Goal: Contribute content: Contribute content

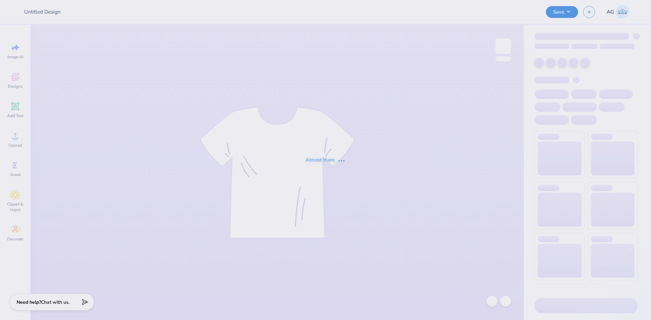
type input "Bucknell AXO DVA 5k Shirts"
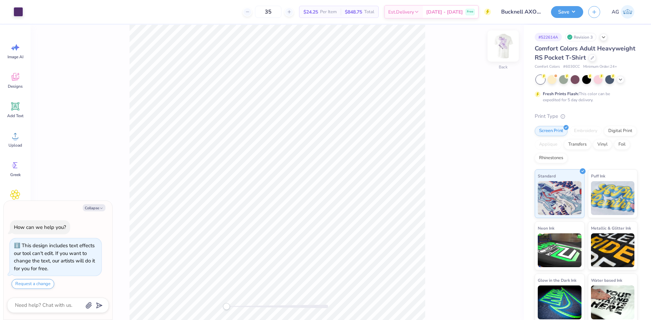
click at [511, 44] on img at bounding box center [502, 46] width 27 height 27
click at [18, 9] on div at bounding box center [18, 10] width 9 height 9
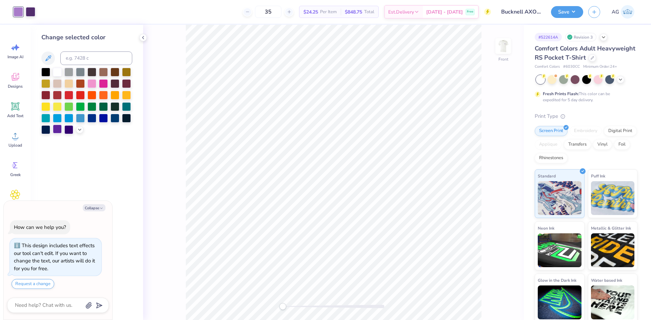
click at [57, 130] on div at bounding box center [57, 129] width 9 height 9
drag, startPoint x: 492, startPoint y: 299, endPoint x: 7, endPoint y: 140, distance: 509.8
click at [494, 299] on icon at bounding box center [491, 301] width 7 height 7
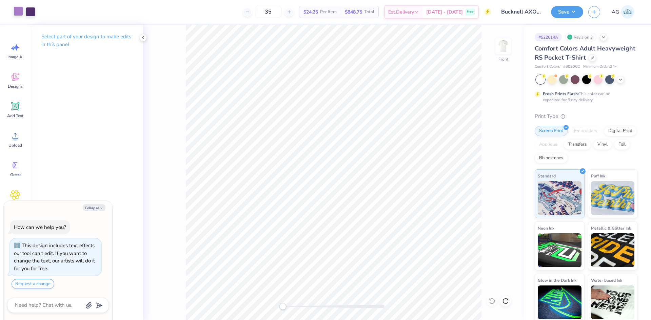
click at [18, 13] on div at bounding box center [18, 10] width 9 height 9
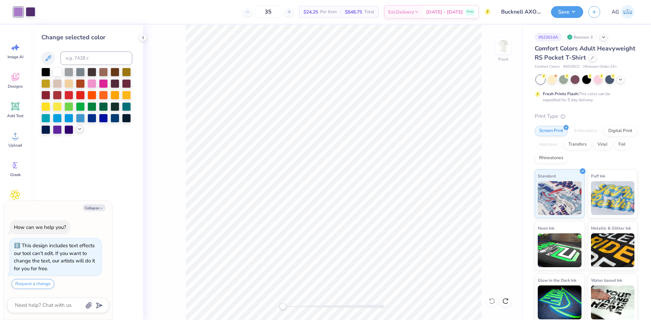
click at [78, 130] on icon at bounding box center [79, 128] width 5 height 5
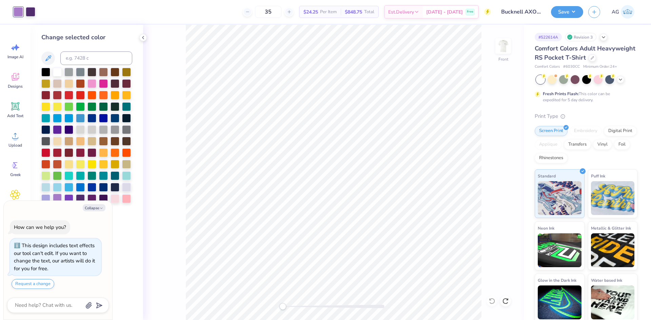
click at [61, 198] on div at bounding box center [57, 198] width 9 height 9
click at [67, 199] on div at bounding box center [68, 198] width 9 height 9
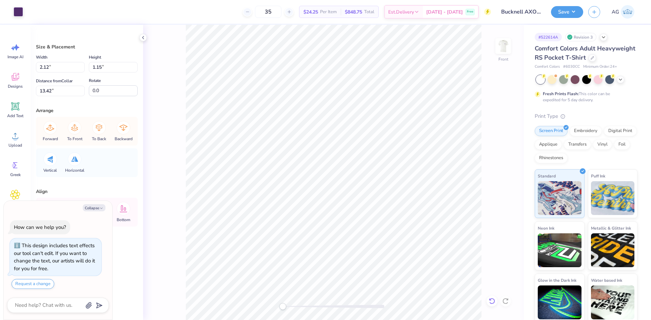
click at [495, 301] on icon at bounding box center [491, 301] width 7 height 7
click at [348, 163] on li "Download vector" at bounding box center [341, 167] width 53 height 13
click at [511, 51] on img at bounding box center [502, 46] width 27 height 27
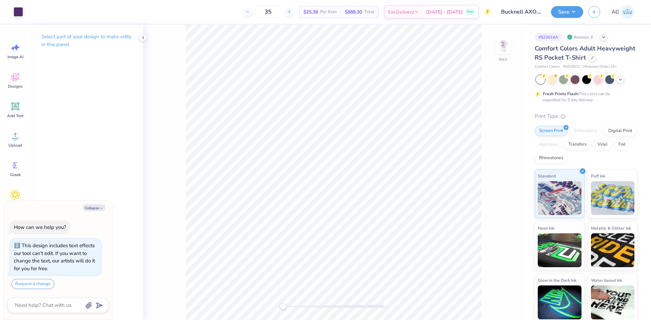
click at [352, 95] on div "Back" at bounding box center [333, 172] width 381 height 295
click at [17, 140] on circle at bounding box center [15, 138] width 5 height 5
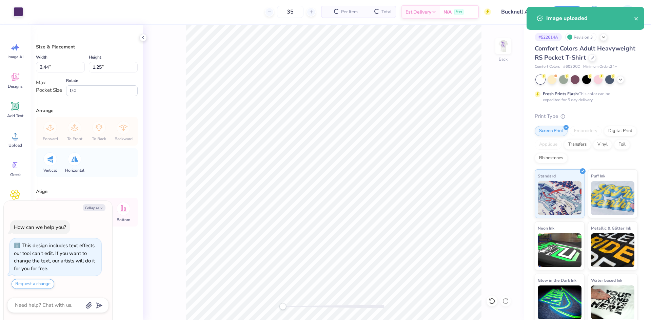
type textarea "x"
click at [59, 67] on input "3.44" at bounding box center [60, 67] width 49 height 11
type input "3.5"
type textarea "x"
type input "3.50"
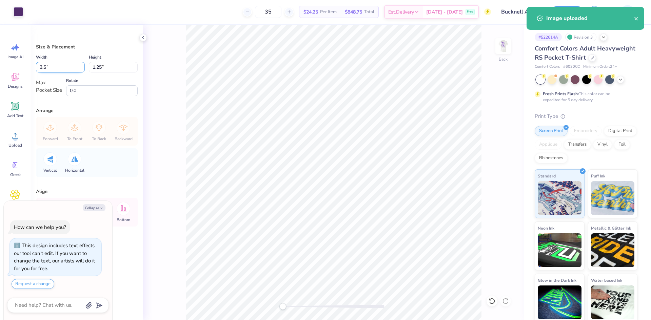
type input "1.27"
click at [501, 49] on img at bounding box center [502, 46] width 27 height 27
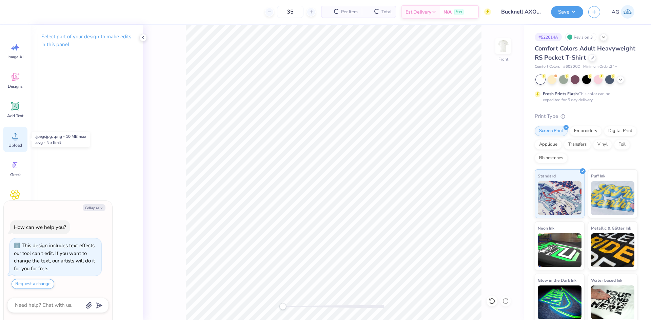
click at [16, 128] on div "Upload" at bounding box center [15, 139] width 24 height 25
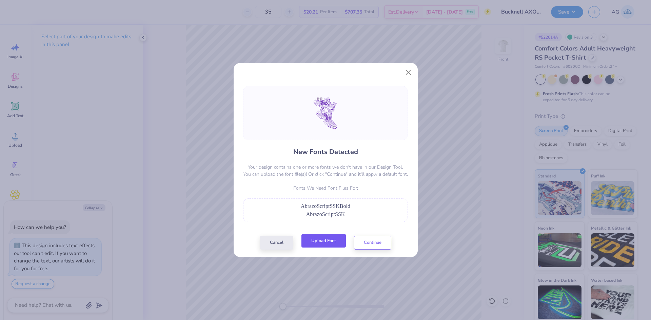
click at [338, 237] on button "Upload Font" at bounding box center [323, 241] width 44 height 14
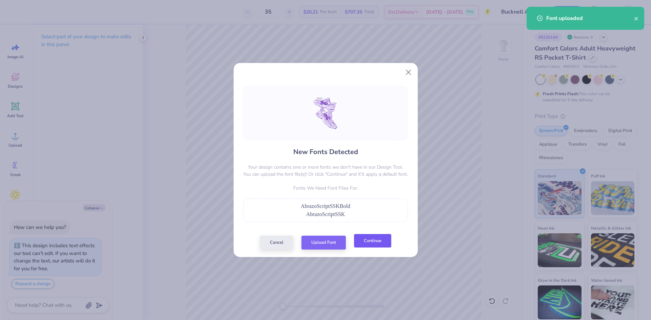
click at [386, 244] on button "Continue" at bounding box center [372, 241] width 37 height 14
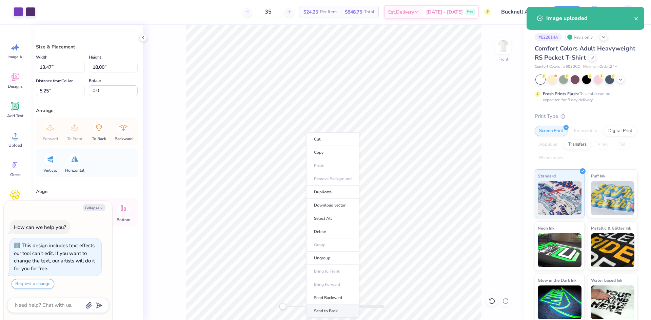
click at [332, 310] on li "Send to Back" at bounding box center [332, 311] width 53 height 13
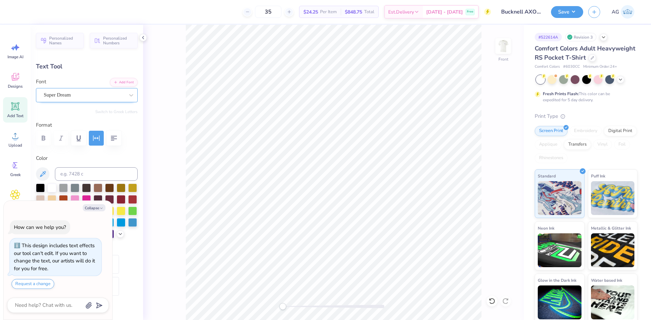
click at [85, 93] on div "Super Dream" at bounding box center [84, 95] width 82 height 11
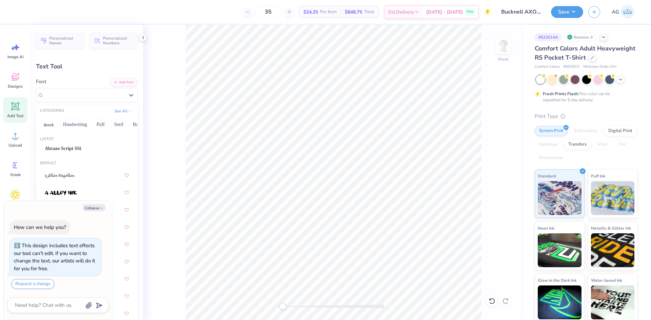
click at [93, 144] on div "Abrazo Script SSi" at bounding box center [87, 148] width 96 height 11
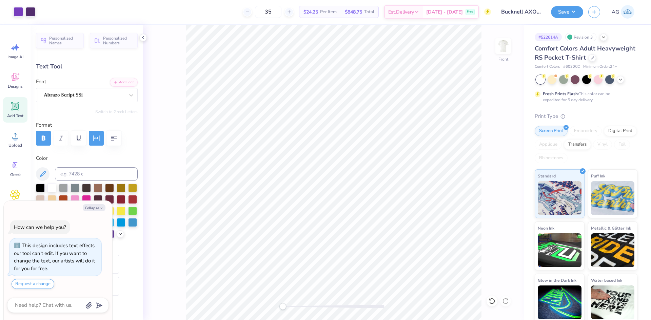
type textarea "x"
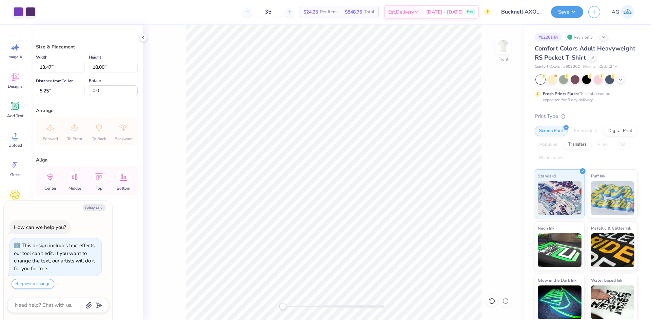
click at [115, 59] on div "Height 18.00 18.00 "" at bounding box center [113, 62] width 49 height 19
click at [117, 64] on input "18.00" at bounding box center [113, 67] width 49 height 11
type input "15"
type textarea "x"
type input "11.22"
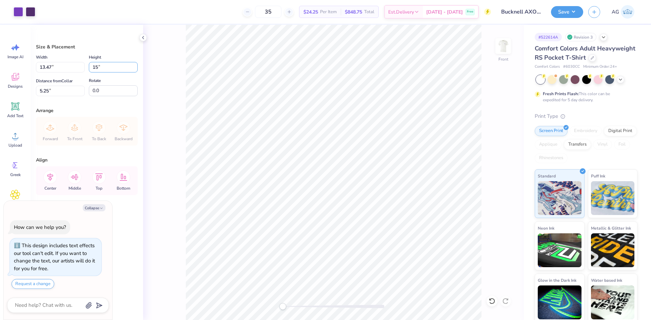
type input "15.00"
click at [56, 93] on input "6.75" at bounding box center [60, 91] width 49 height 11
type input "3"
type textarea "x"
type input "3.00"
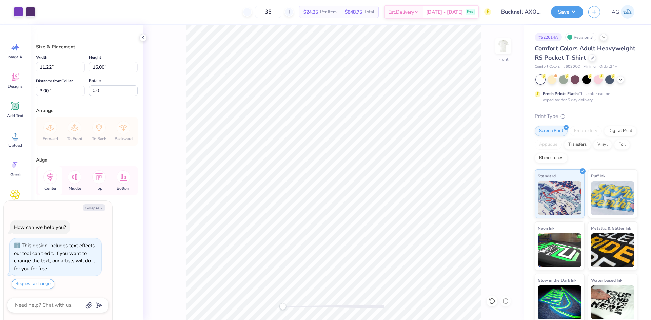
click at [52, 180] on icon at bounding box center [50, 177] width 14 height 14
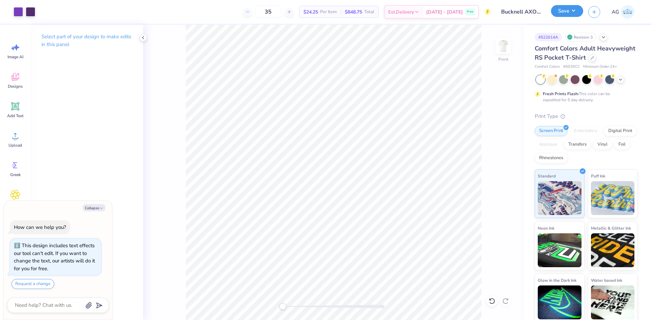
click at [566, 17] on button "Save" at bounding box center [567, 11] width 32 height 12
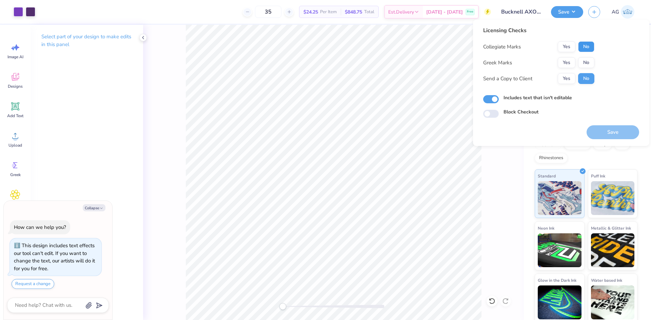
click at [590, 43] on button "No" at bounding box center [586, 46] width 16 height 11
click at [581, 57] on div "Collegiate Marks Yes No Greek Marks Yes No Send a Copy to Client Yes No" at bounding box center [538, 62] width 111 height 43
click at [575, 61] on div "Yes No" at bounding box center [575, 62] width 37 height 11
click at [570, 62] on button "Yes" at bounding box center [566, 62] width 18 height 11
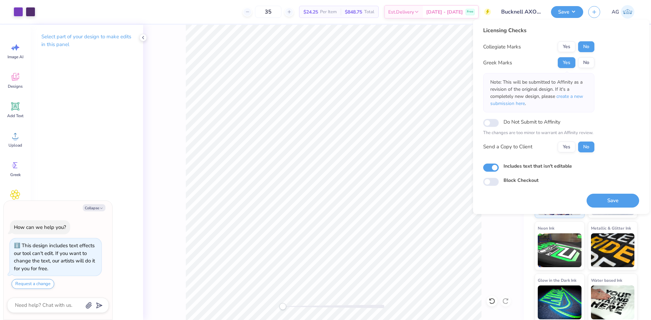
click at [601, 194] on div "Save" at bounding box center [612, 201] width 53 height 14
click at [592, 200] on button "Save" at bounding box center [612, 201] width 53 height 14
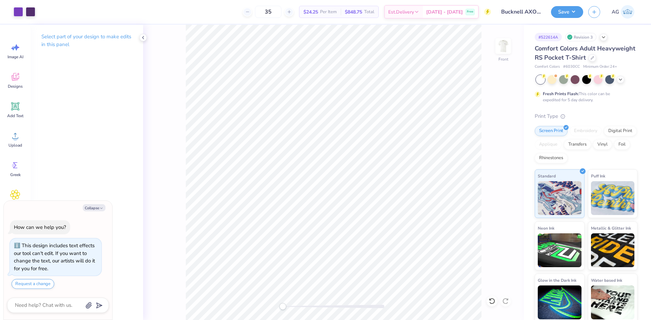
type textarea "x"
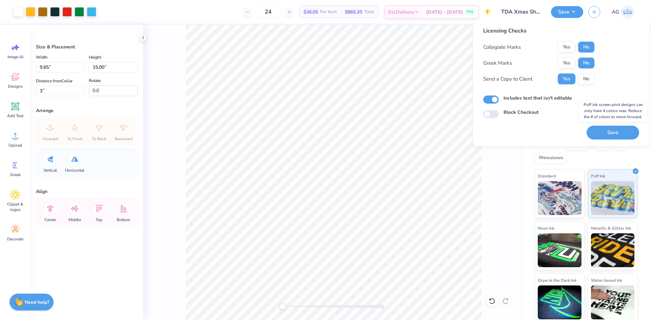
click at [613, 135] on button "Save" at bounding box center [612, 133] width 53 height 14
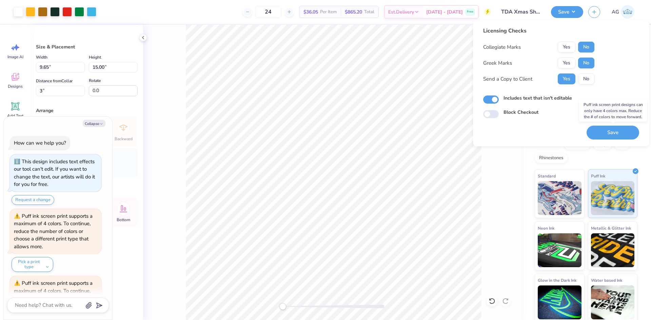
scroll to position [50, 0]
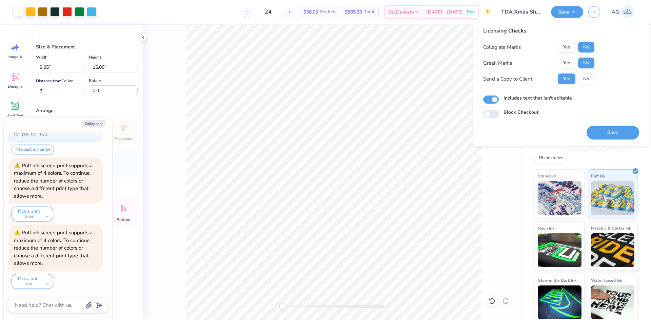
click at [588, 114] on div "Block Checkout" at bounding box center [561, 113] width 156 height 8
click at [607, 129] on button "Save" at bounding box center [612, 133] width 53 height 14
click at [563, 193] on img at bounding box center [559, 197] width 44 height 34
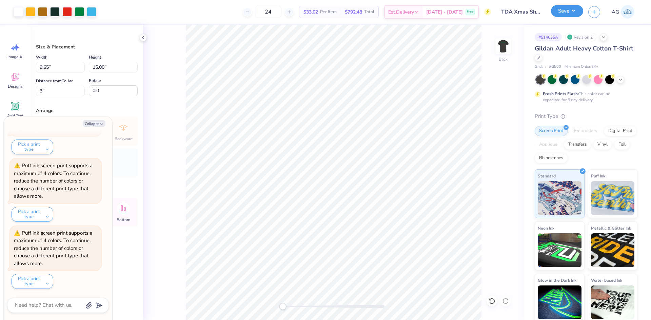
click at [568, 13] on button "Save" at bounding box center [567, 11] width 32 height 12
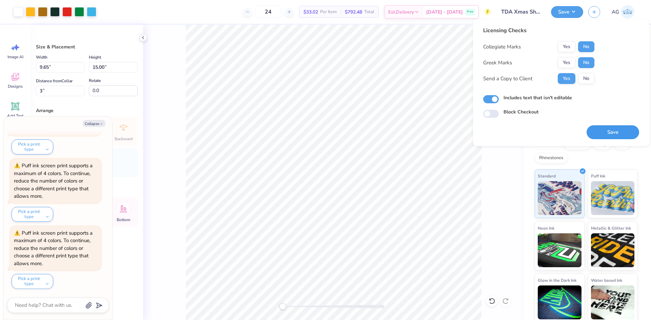
click at [620, 128] on button "Save" at bounding box center [612, 132] width 53 height 14
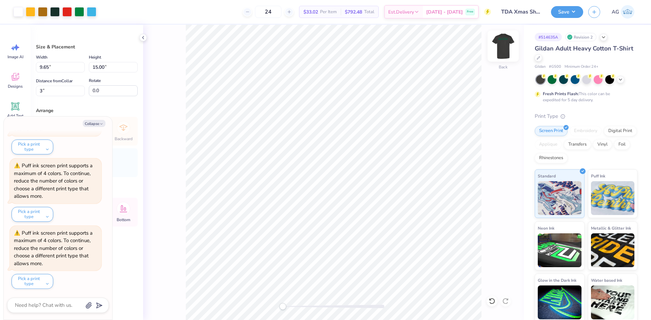
click at [494, 47] on img at bounding box center [502, 46] width 27 height 27
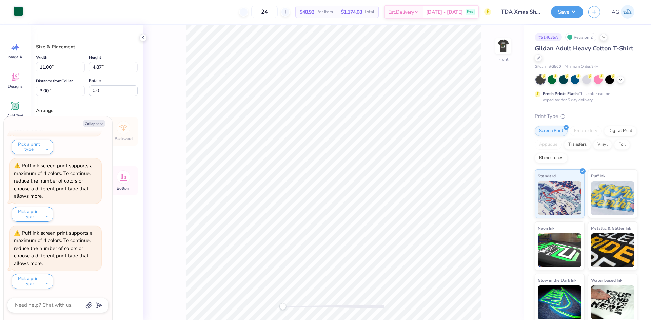
click at [21, 13] on div at bounding box center [18, 10] width 9 height 9
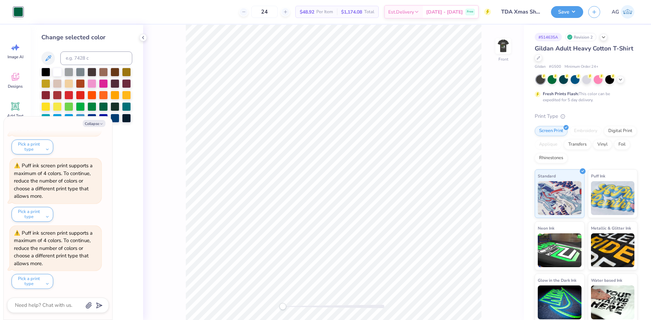
click at [94, 128] on div "Collapse How can we help you? This design includes text effects our tool can't …" at bounding box center [58, 218] width 108 height 203
click at [95, 123] on button "Collapse" at bounding box center [94, 123] width 23 height 7
type textarea "x"
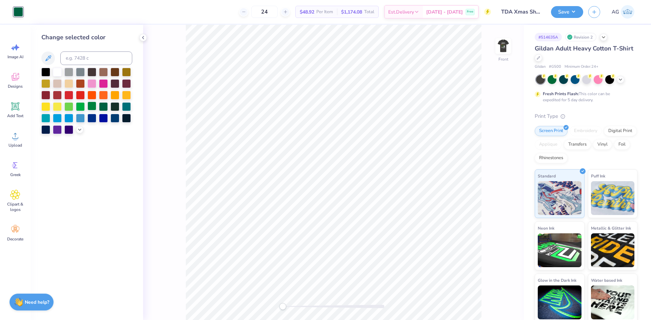
click at [92, 108] on div at bounding box center [91, 106] width 9 height 9
click at [572, 11] on button "Save" at bounding box center [567, 11] width 32 height 12
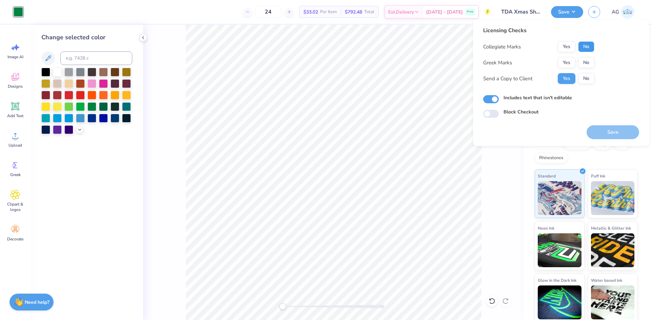
click at [588, 43] on button "No" at bounding box center [586, 46] width 16 height 11
click at [586, 60] on button "No" at bounding box center [586, 62] width 16 height 11
click at [609, 130] on button "Save" at bounding box center [612, 132] width 53 height 14
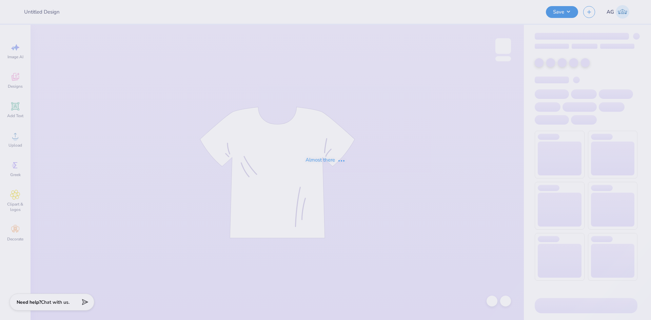
type input "PIKE Hoco"
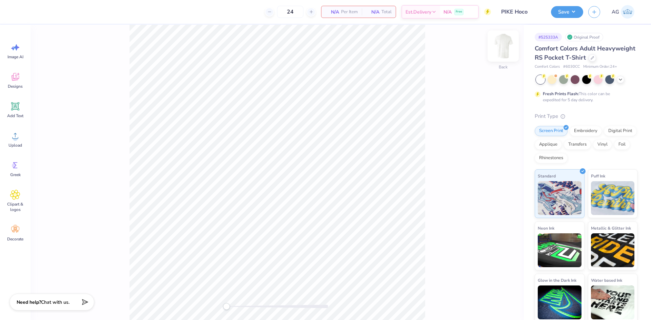
click at [498, 50] on img at bounding box center [502, 46] width 27 height 27
drag, startPoint x: 20, startPoint y: 145, endPoint x: 25, endPoint y: 147, distance: 5.8
click at [20, 144] on span "Upload" at bounding box center [15, 145] width 14 height 5
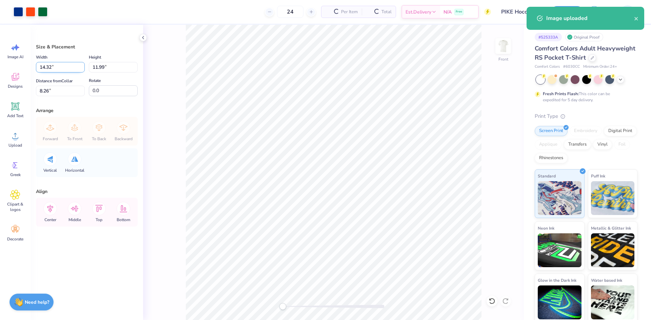
click at [67, 70] on input "14.32" at bounding box center [60, 67] width 49 height 11
type input "1"
type input "12.50"
type input "10.46"
click at [73, 98] on div "Size & Placement Width 12.50 12.50 " Height 10.46 10.46 " Distance from Collar …" at bounding box center [86, 172] width 113 height 295
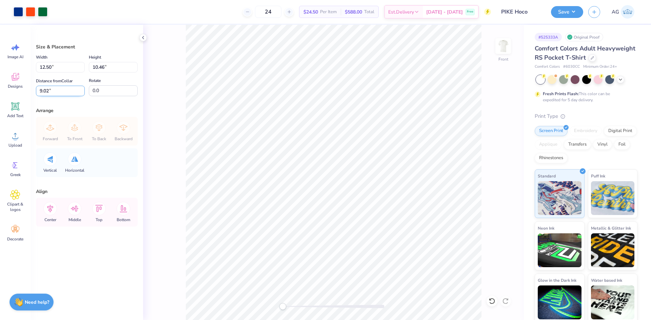
click at [69, 93] on input "9.02" at bounding box center [60, 91] width 49 height 11
type input "3"
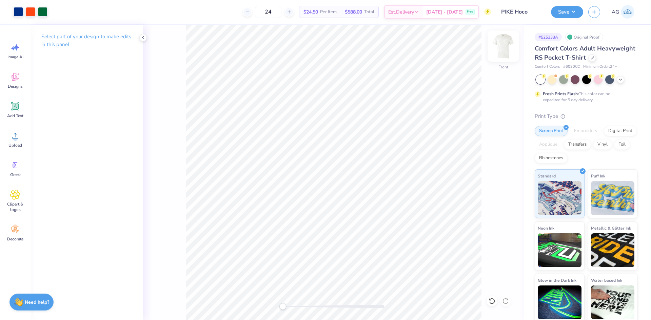
click at [510, 44] on img at bounding box center [502, 46] width 27 height 27
click at [17, 142] on div "Upload" at bounding box center [15, 139] width 24 height 25
click at [510, 53] on img at bounding box center [502, 46] width 27 height 27
drag, startPoint x: 583, startPoint y: 17, endPoint x: 570, endPoint y: 15, distance: 13.0
click at [583, 17] on div "Save" at bounding box center [567, 12] width 32 height 12
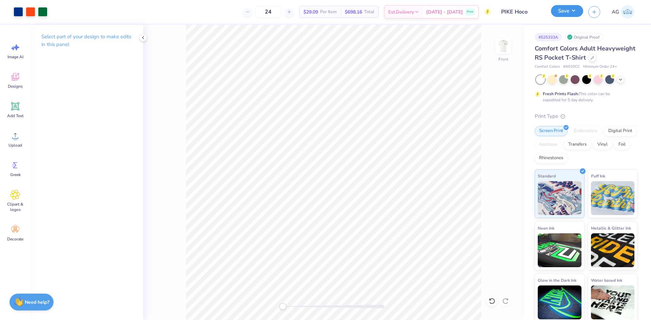
click at [570, 14] on button "Save" at bounding box center [567, 11] width 32 height 12
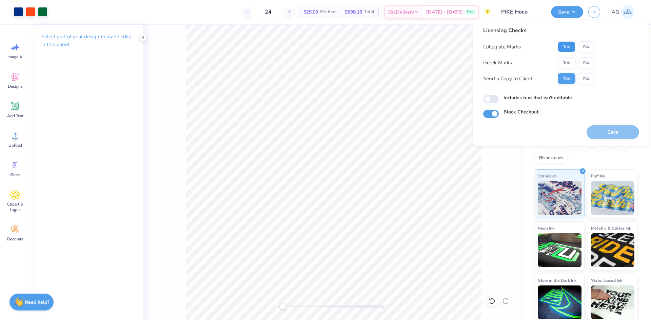
click at [561, 50] on button "Yes" at bounding box center [566, 46] width 18 height 11
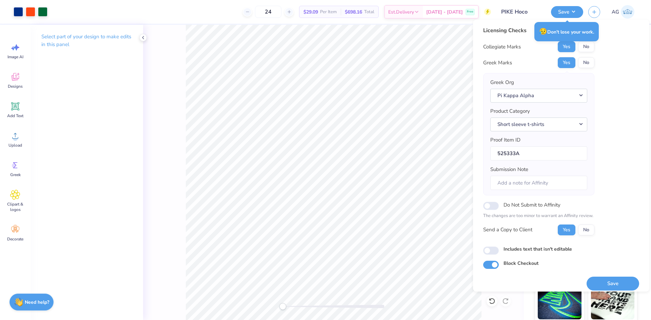
click at [610, 91] on div "Licensing Checks Collegiate Marks Yes No Greek Marks Yes No Greek Org Pi Kappa …" at bounding box center [561, 147] width 156 height 243
click at [606, 280] on button "Save" at bounding box center [612, 284] width 53 height 14
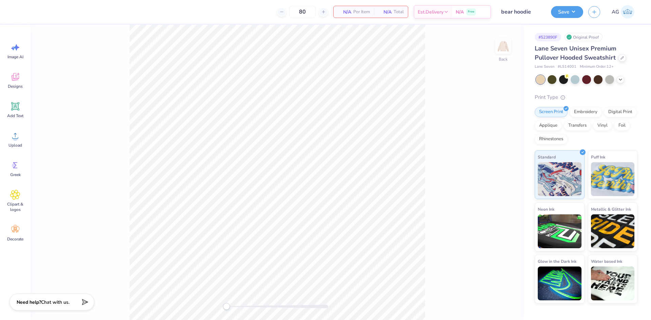
click at [19, 125] on div "Image AI Designs Add Text Upload Greek Clipart & logos Decorate" at bounding box center [15, 142] width 24 height 208
click at [15, 130] on div "Upload" at bounding box center [15, 139] width 24 height 25
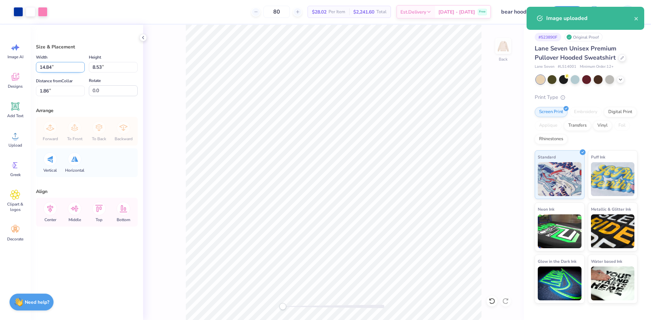
click at [74, 70] on input "14.84" at bounding box center [60, 67] width 49 height 11
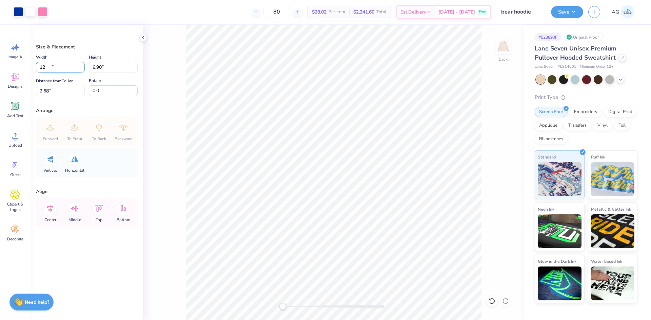
type input "12.00"
type input "6.90"
click at [52, 211] on icon at bounding box center [50, 209] width 6 height 8
click at [59, 93] on input "2.68" at bounding box center [60, 91] width 49 height 11
type input "2"
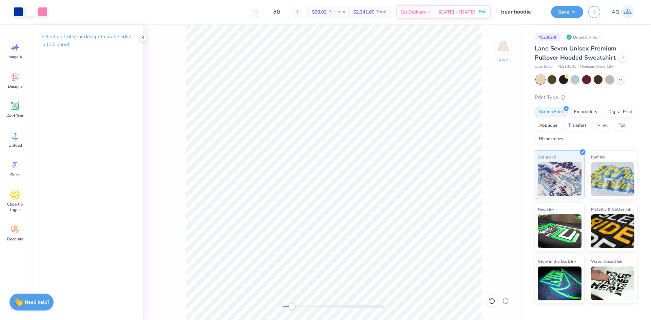
drag, startPoint x: 284, startPoint y: 307, endPoint x: 292, endPoint y: 307, distance: 7.5
click at [292, 307] on div "Accessibility label" at bounding box center [291, 306] width 7 height 7
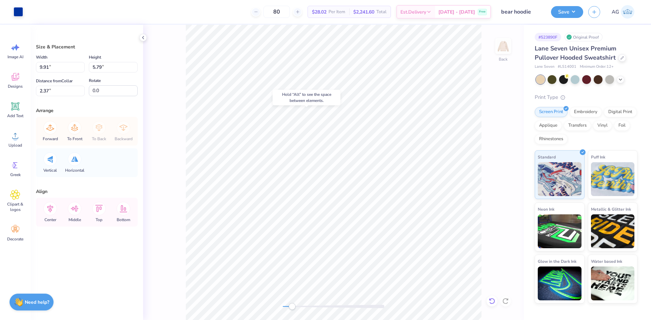
click at [492, 302] on icon at bounding box center [491, 301] width 7 height 7
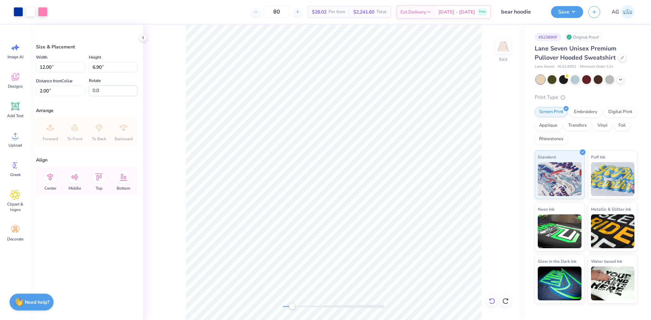
click at [493, 301] on icon at bounding box center [491, 301] width 7 height 7
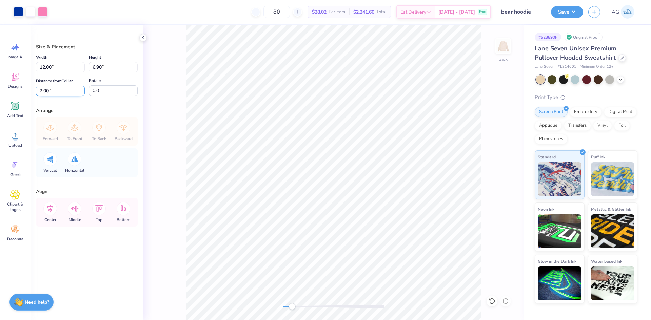
click at [47, 92] on input "2.00" at bounding box center [60, 91] width 49 height 11
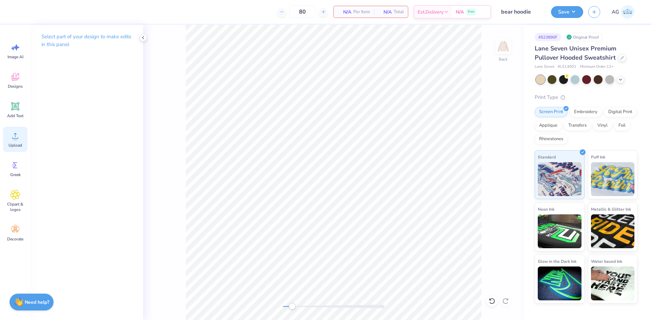
click at [19, 134] on icon at bounding box center [15, 136] width 10 height 10
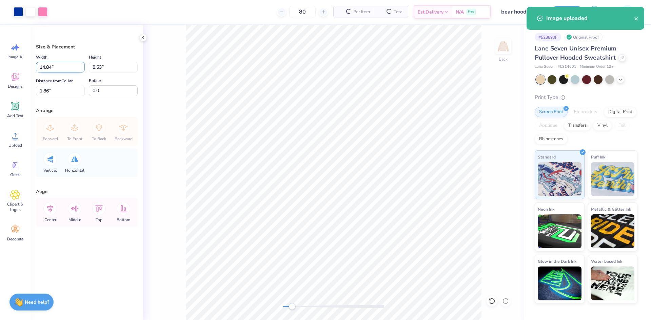
drag, startPoint x: 58, startPoint y: 74, endPoint x: 62, endPoint y: 69, distance: 6.2
click at [58, 73] on div "Width 14.84 14.84 " Height 8.53 8.53 " Distance from Collar 1.86 1.86 " Rotate …" at bounding box center [87, 74] width 102 height 43
click at [62, 69] on input "14.84" at bounding box center [60, 67] width 49 height 11
type input "12.50"
type input "7.19"
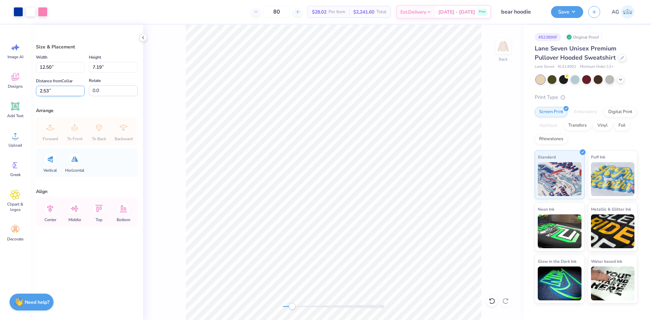
click at [59, 91] on input "2.53" at bounding box center [60, 91] width 49 height 11
type input "2"
click at [68, 86] on input "2" at bounding box center [60, 91] width 49 height 11
click at [63, 93] on input "1.84" at bounding box center [60, 91] width 49 height 11
type input "2"
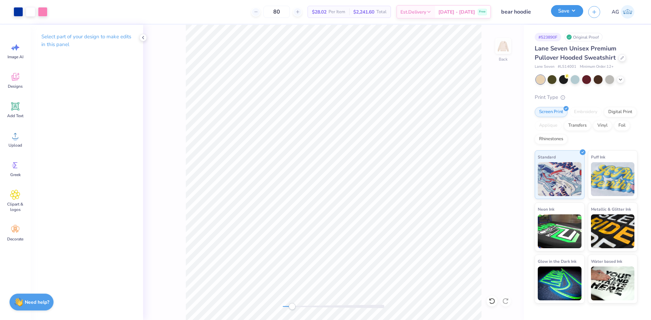
click at [558, 12] on button "Save" at bounding box center [567, 11] width 32 height 12
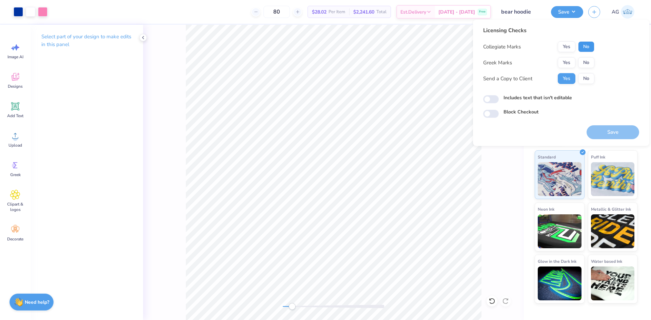
click at [592, 51] on button "No" at bounding box center [586, 46] width 16 height 11
click at [589, 48] on button "No" at bounding box center [586, 46] width 16 height 11
click at [569, 63] on button "Yes" at bounding box center [566, 62] width 18 height 11
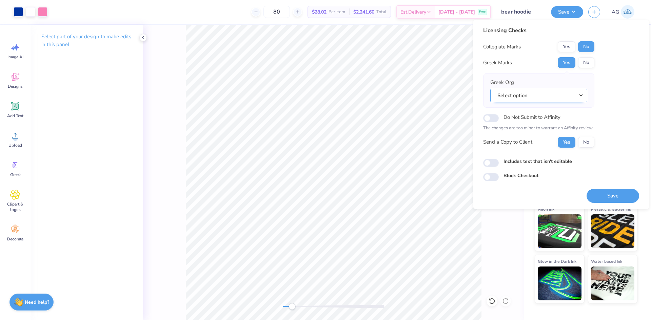
click at [558, 91] on button "Select option" at bounding box center [538, 96] width 97 height 14
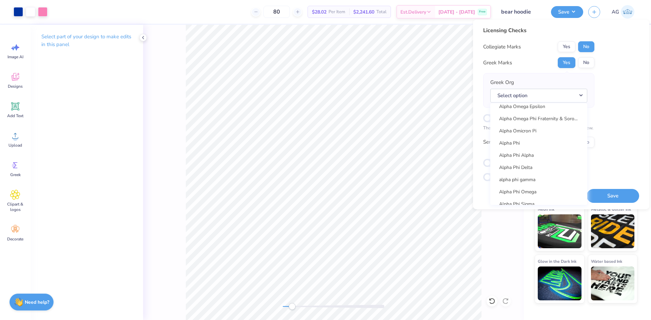
scroll to position [339, 0]
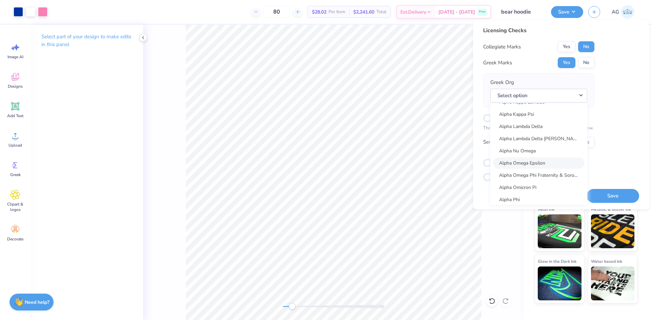
drag, startPoint x: 520, startPoint y: 160, endPoint x: 525, endPoint y: 162, distance: 4.5
click at [520, 160] on link "Alpha Omega Epsilon" at bounding box center [538, 163] width 91 height 11
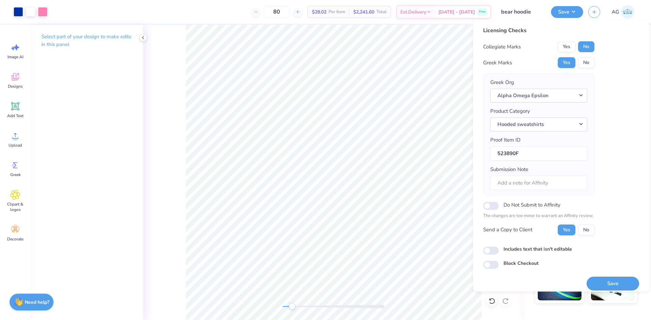
click at [498, 247] on div "Includes text that isn't editable" at bounding box center [561, 250] width 156 height 8
click at [493, 252] on input "Includes text that isn't editable" at bounding box center [491, 251] width 16 height 8
checkbox input "true"
click at [617, 283] on button "Save" at bounding box center [612, 284] width 53 height 14
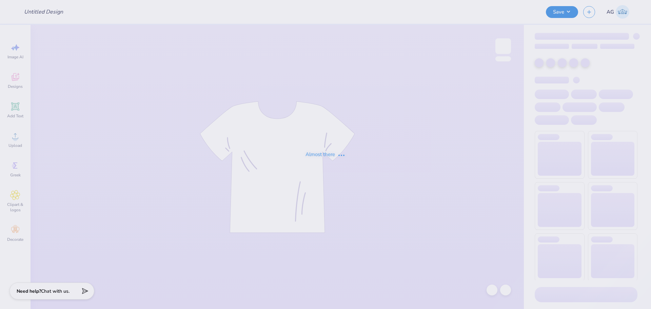
type input "[PERSON_NAME] : [US_STATE][GEOGRAPHIC_DATA]"
